Goal: Task Accomplishment & Management: Manage account settings

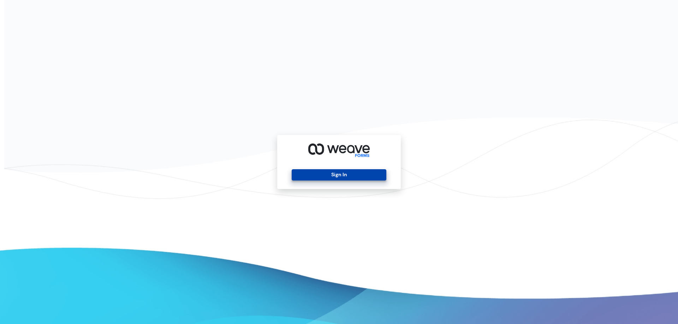
click at [317, 178] on button "Sign In" at bounding box center [339, 174] width 94 height 11
